Goal: Task Accomplishment & Management: Use online tool/utility

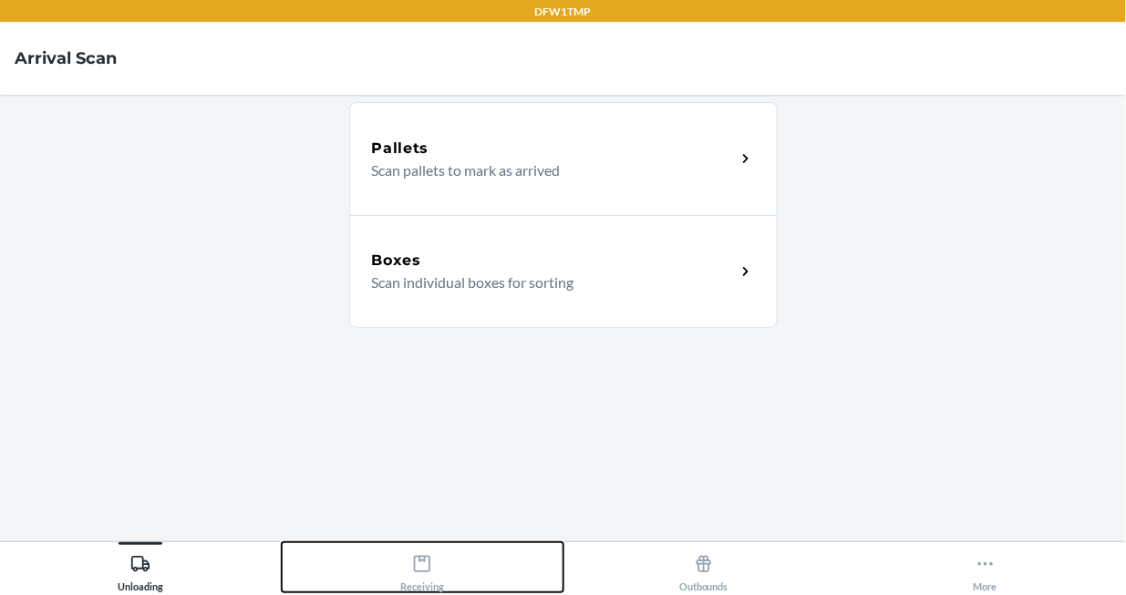
click at [426, 564] on icon at bounding box center [422, 564] width 20 height 20
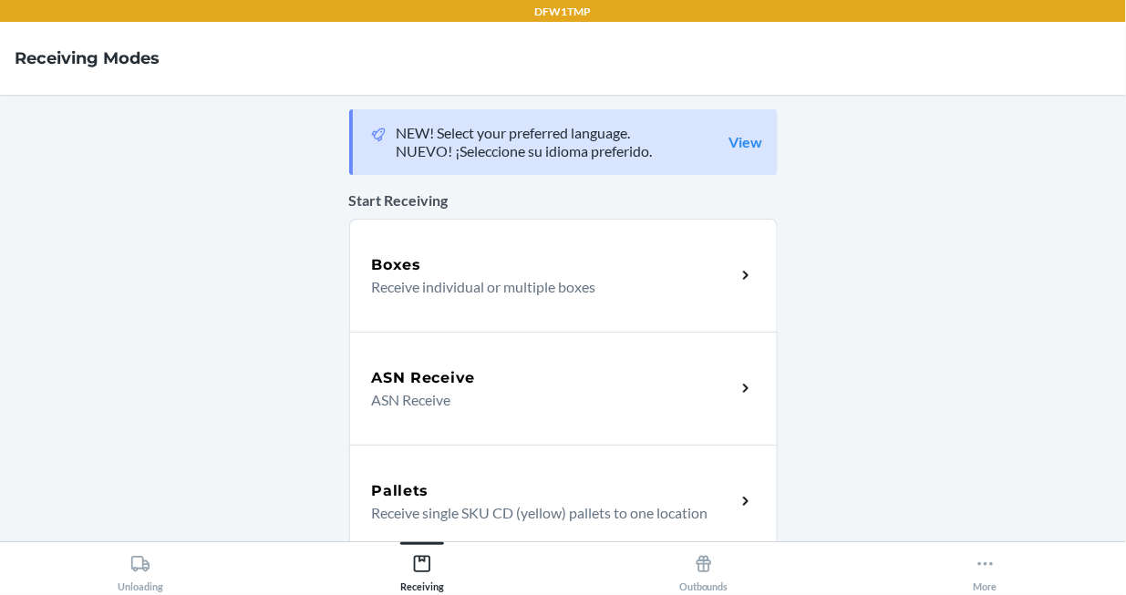
click at [516, 274] on div "Boxes" at bounding box center [554, 265] width 364 height 22
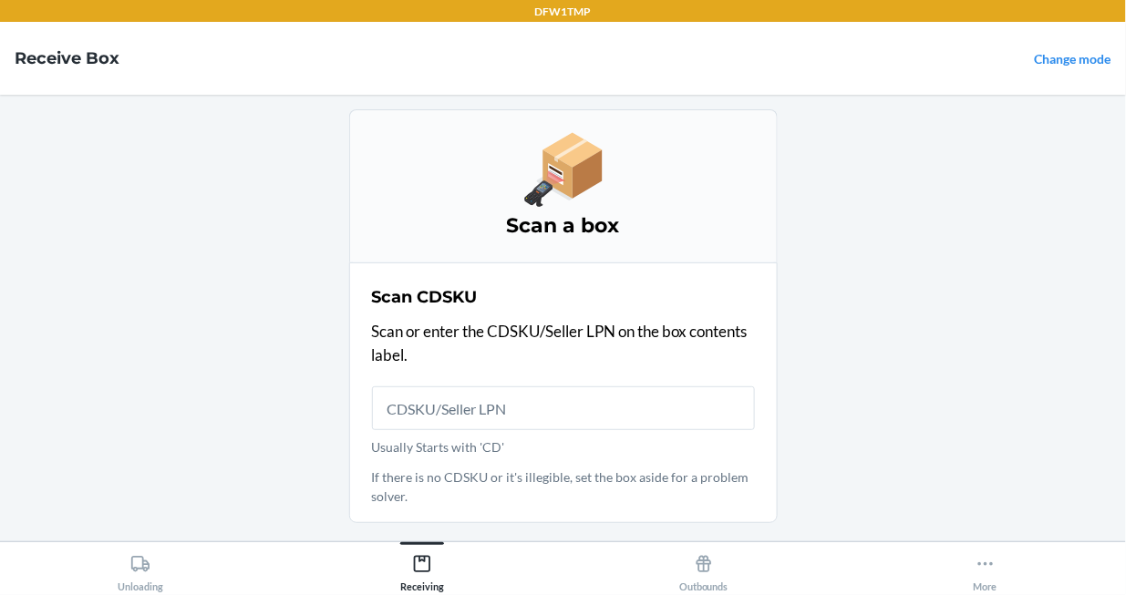
click at [518, 396] on input "Usually Starts with 'CD'" at bounding box center [563, 408] width 383 height 44
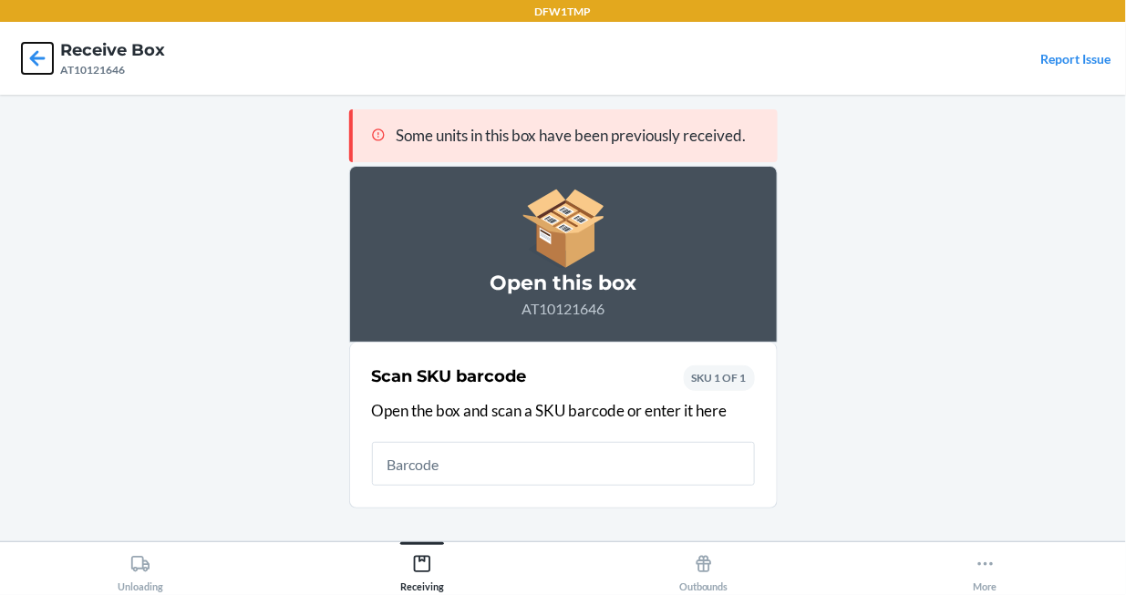
click at [29, 68] on icon at bounding box center [37, 58] width 31 height 31
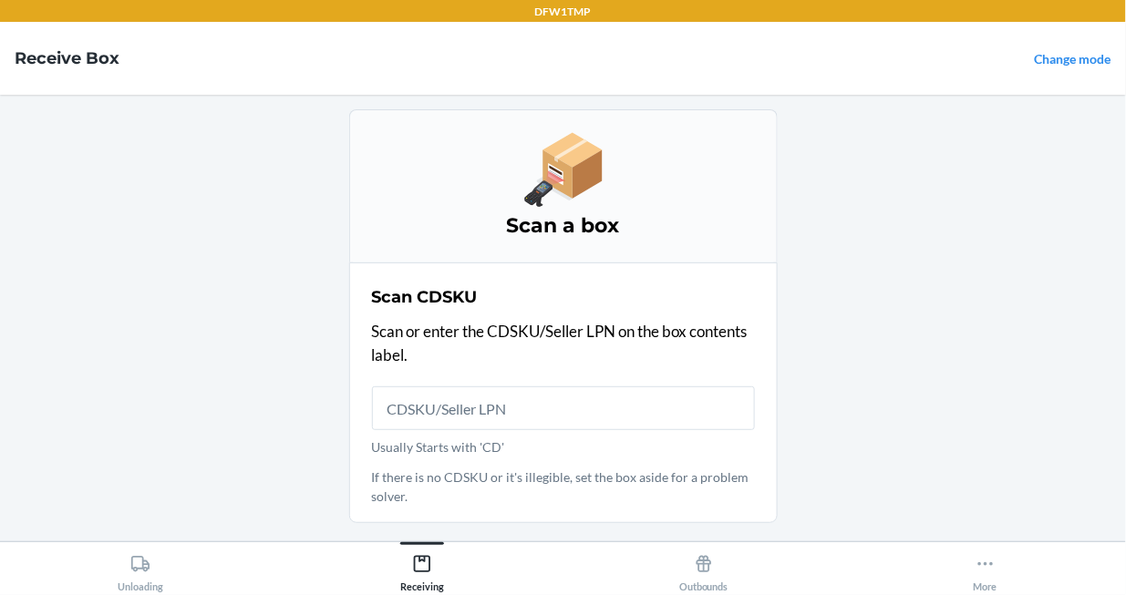
click at [406, 419] on input "Usually Starts with 'CD'" at bounding box center [563, 408] width 383 height 44
